Goal: Find specific page/section: Find specific page/section

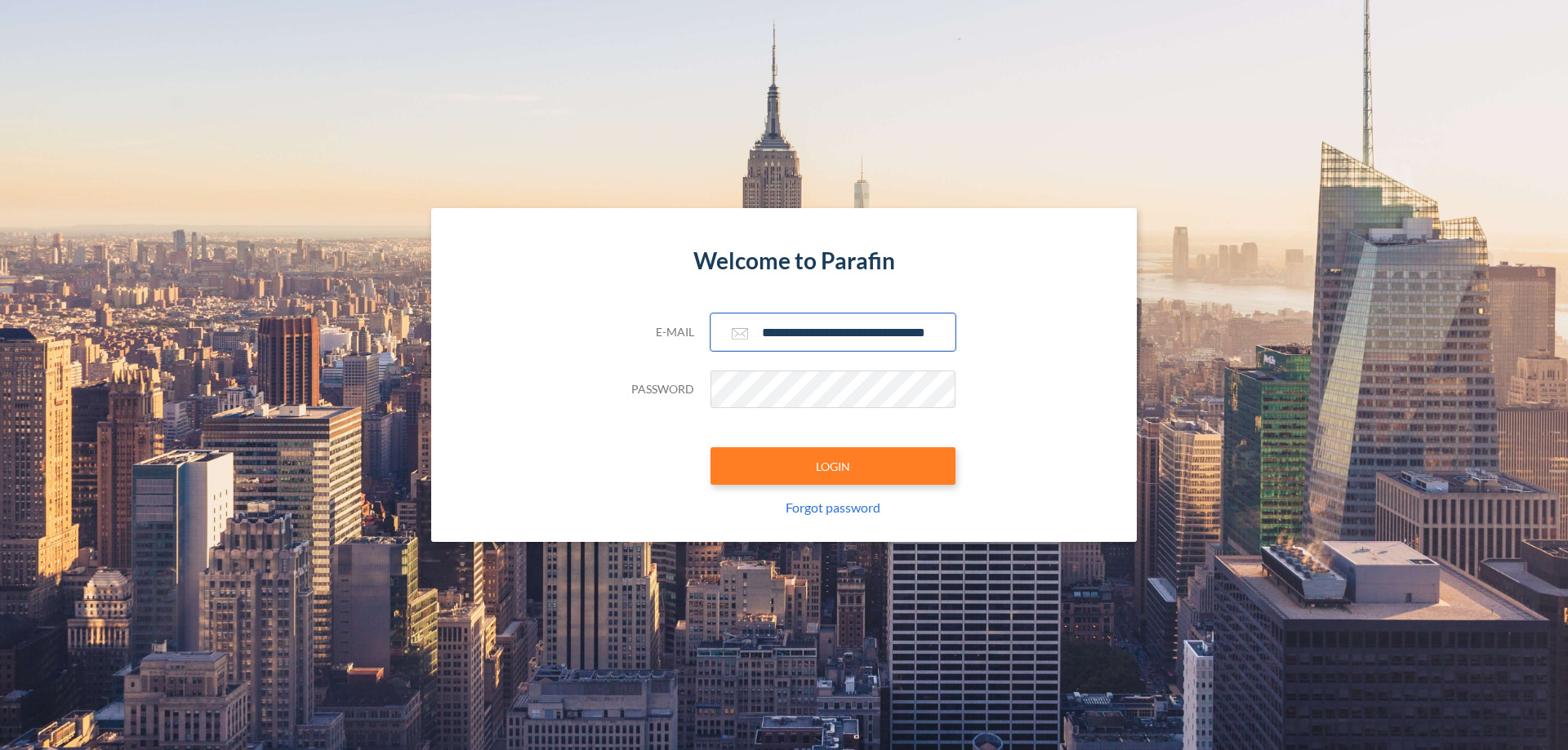
scroll to position [0, 26]
type input "**********"
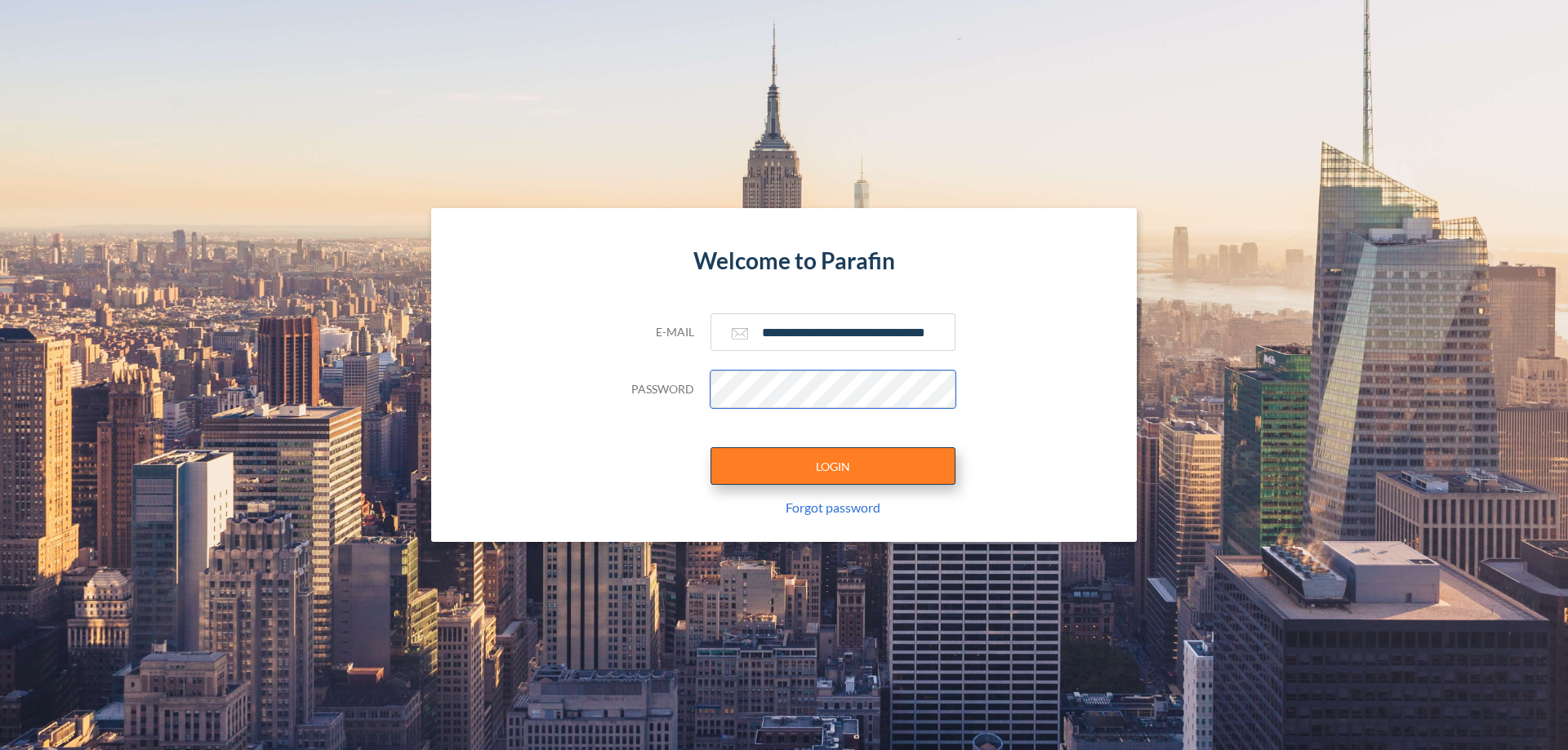
scroll to position [0, 0]
click at [833, 466] on button "LOGIN" at bounding box center [832, 466] width 245 height 38
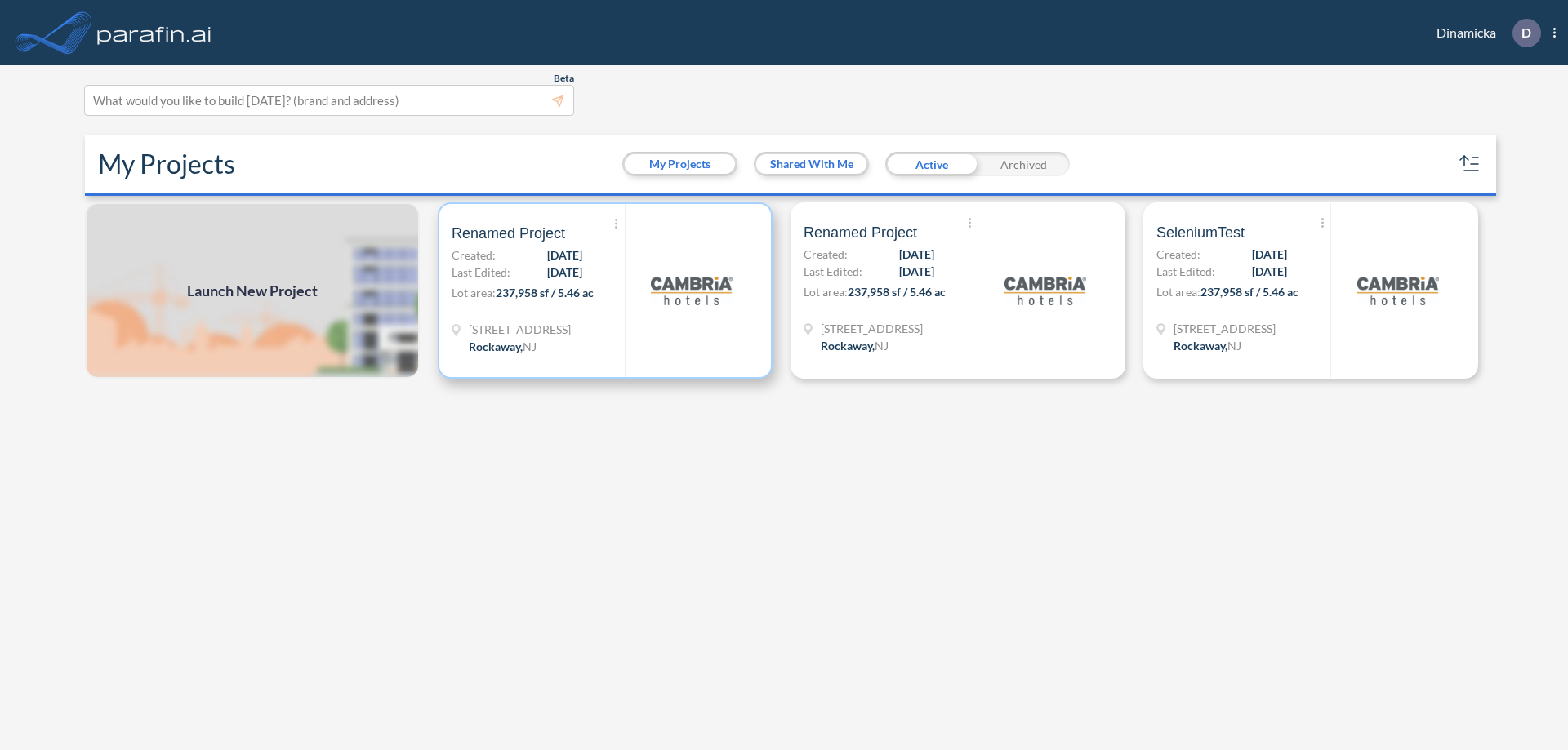
scroll to position [4, 0]
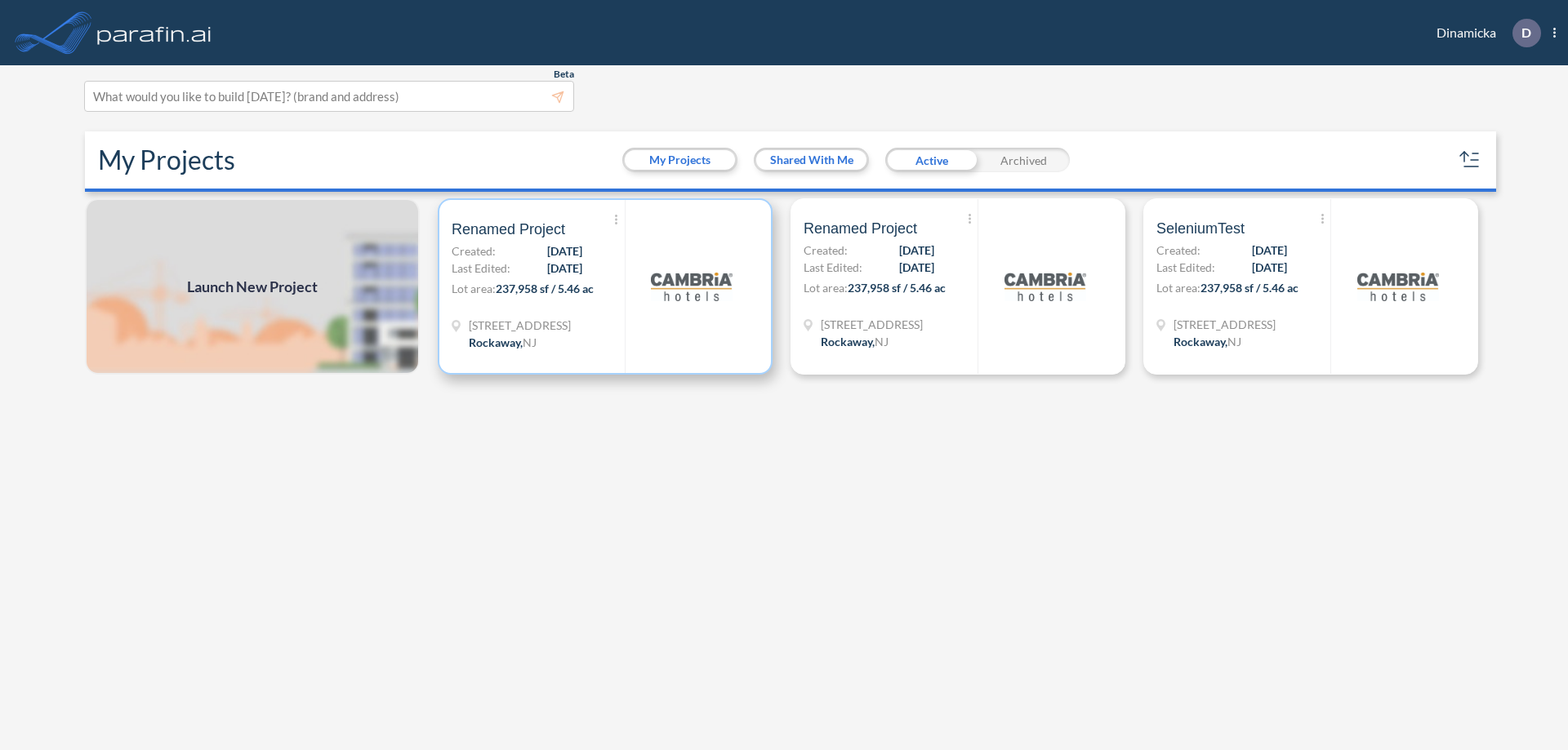
click at [605, 287] on p "Lot area: 237,958 sf / 5.46 ac" at bounding box center [538, 292] width 174 height 24
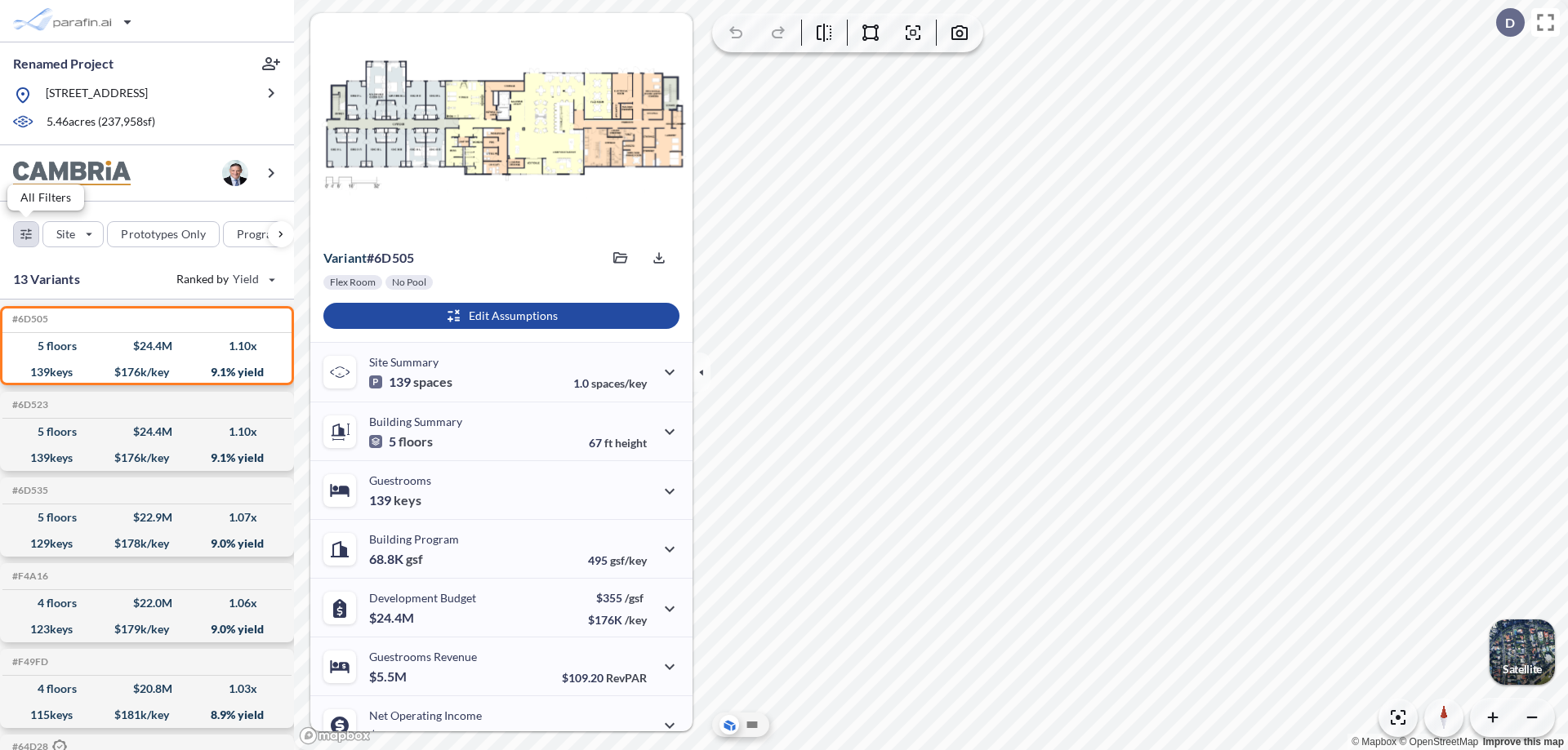
click at [26, 233] on div "button" at bounding box center [26, 234] width 25 height 25
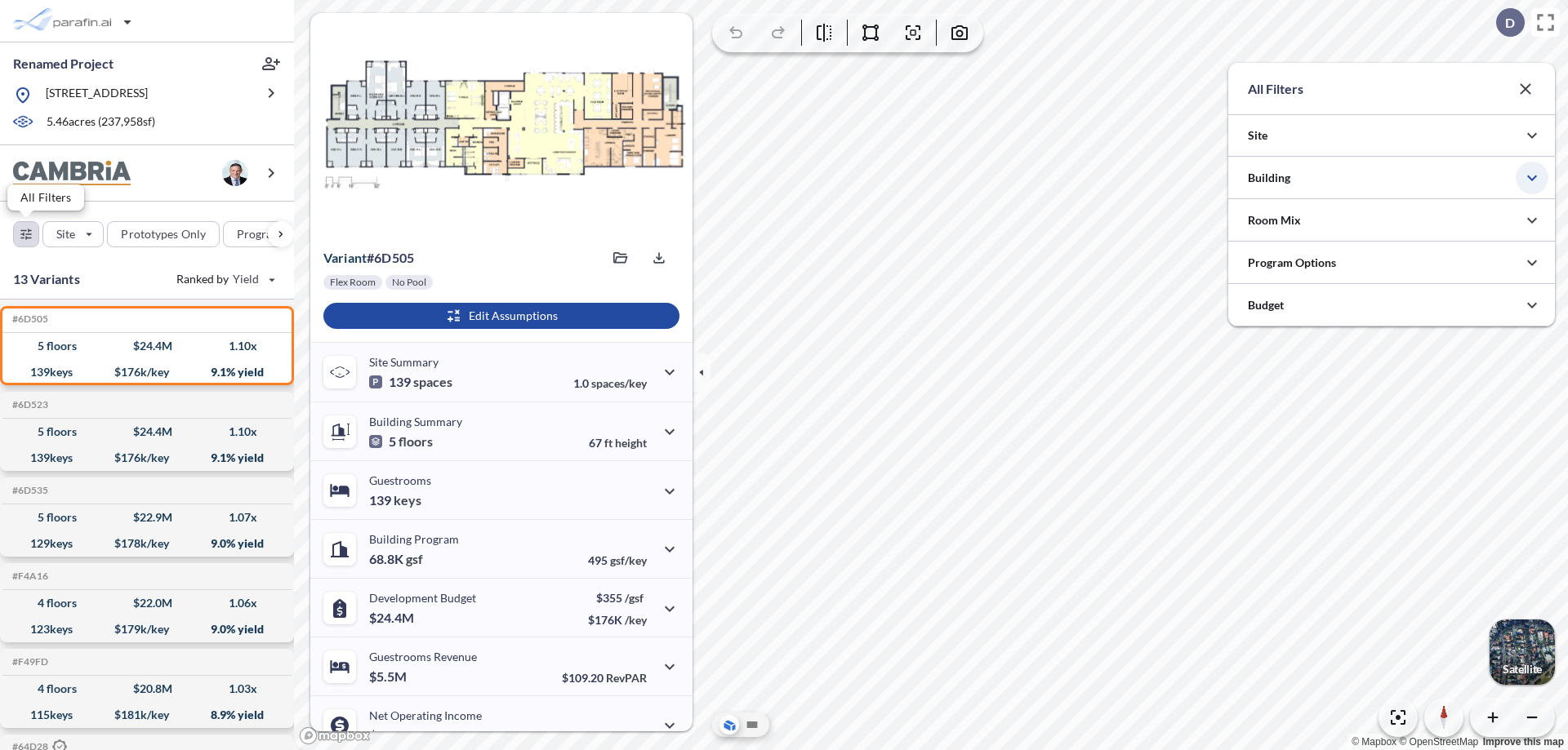
scroll to position [816400, 816416]
click at [1532, 178] on icon "button" at bounding box center [1532, 177] width 19 height 19
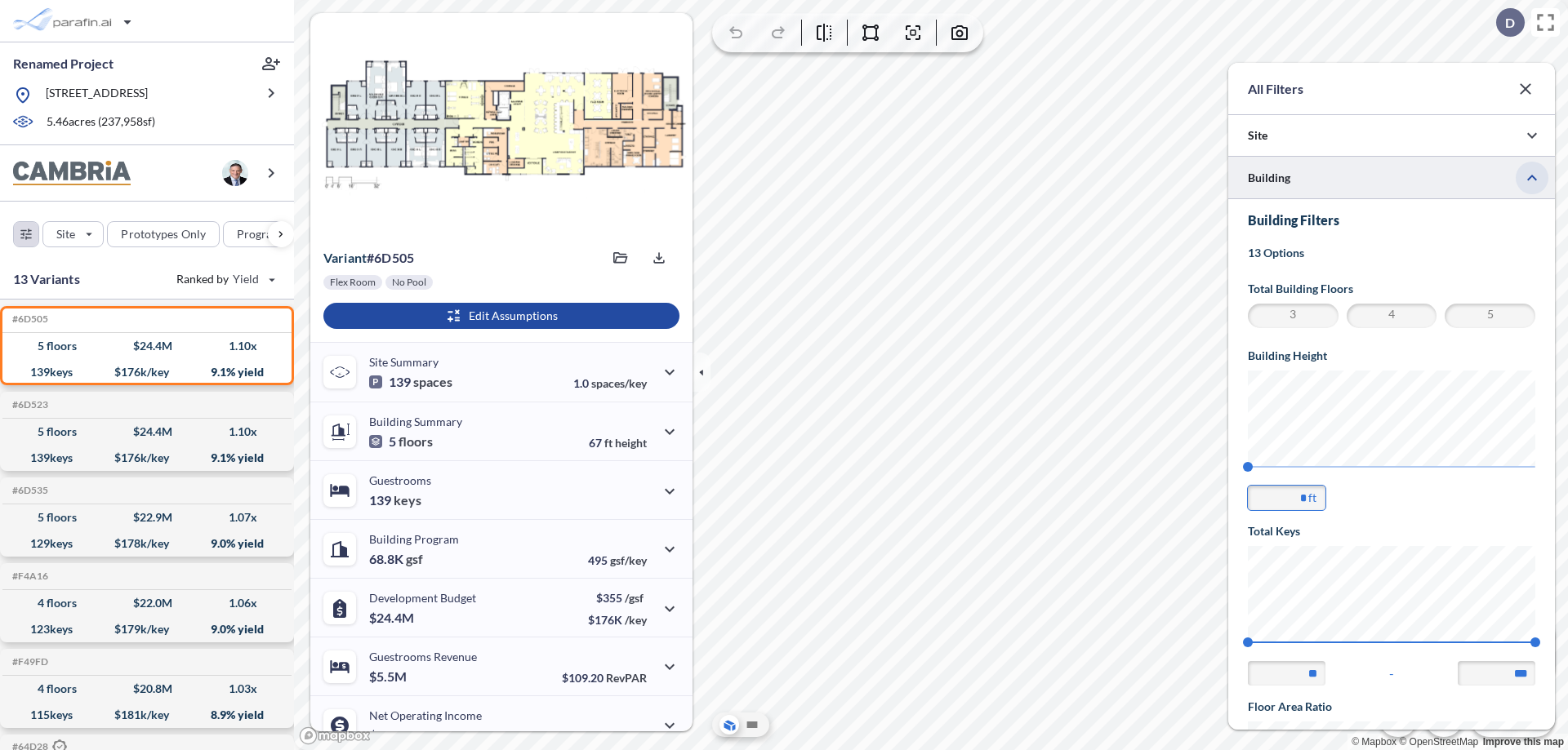
scroll to position [284, 0]
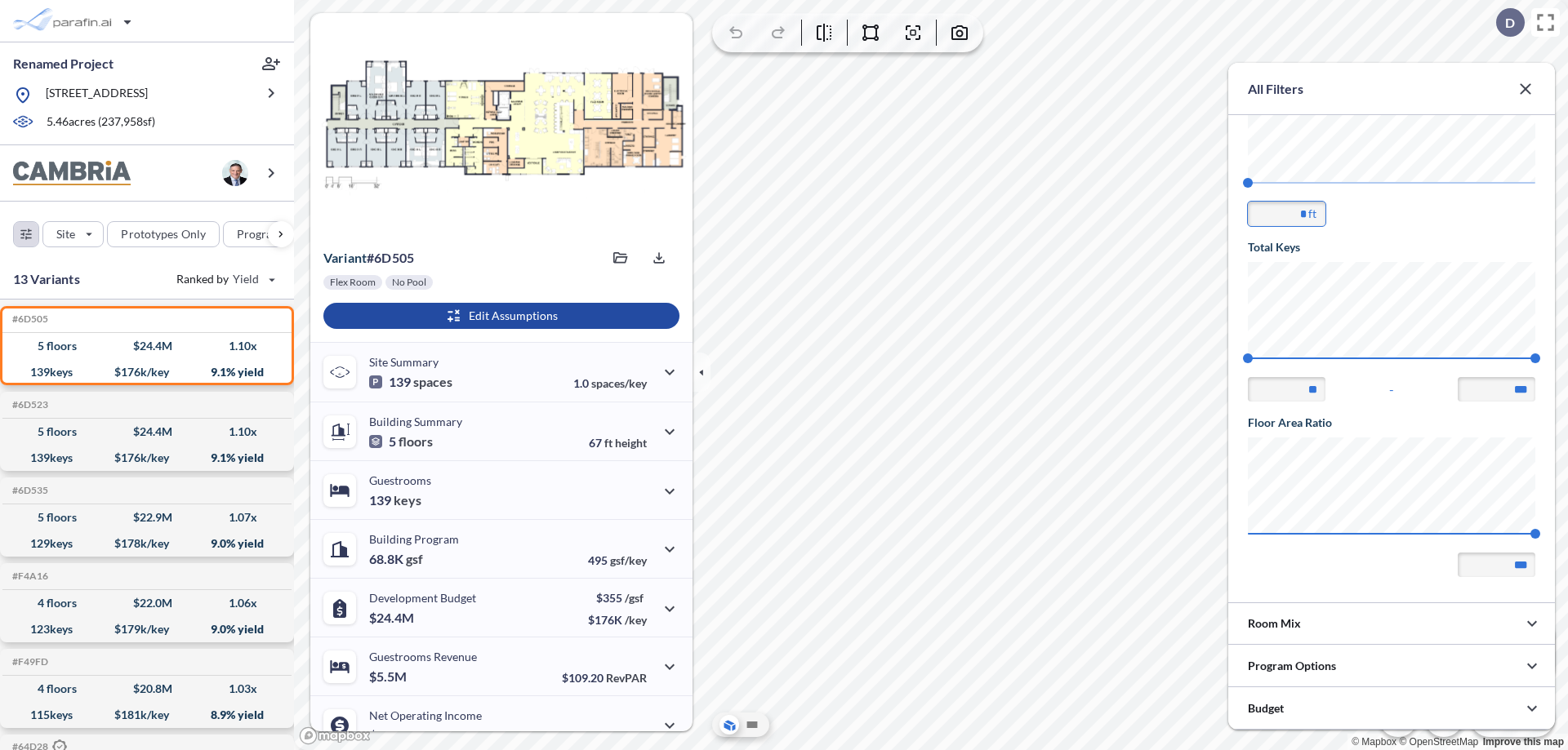
type input "**"
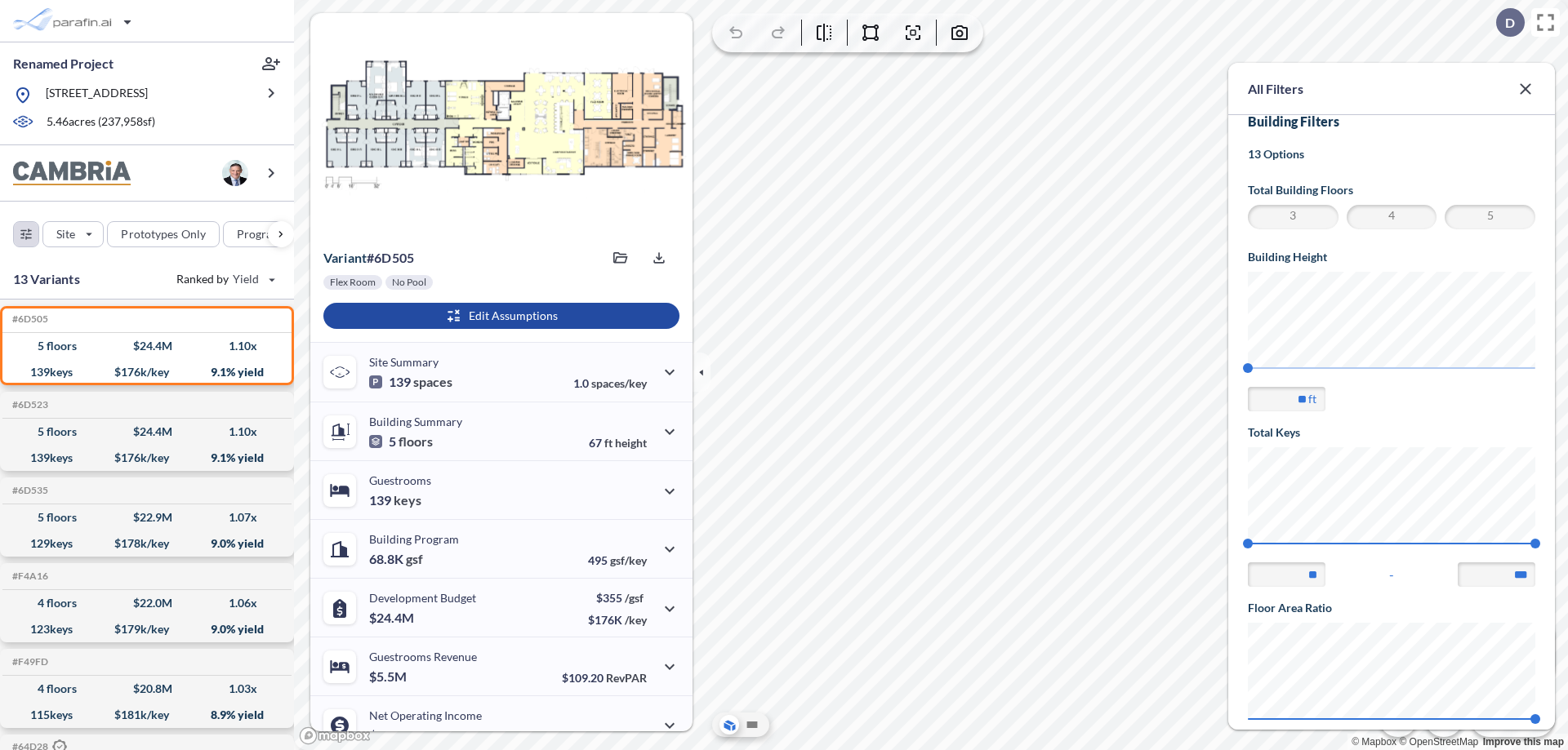
click at [1532, 79] on icon "button" at bounding box center [1526, 89] width 19 height 19
